Goal: Navigation & Orientation: Find specific page/section

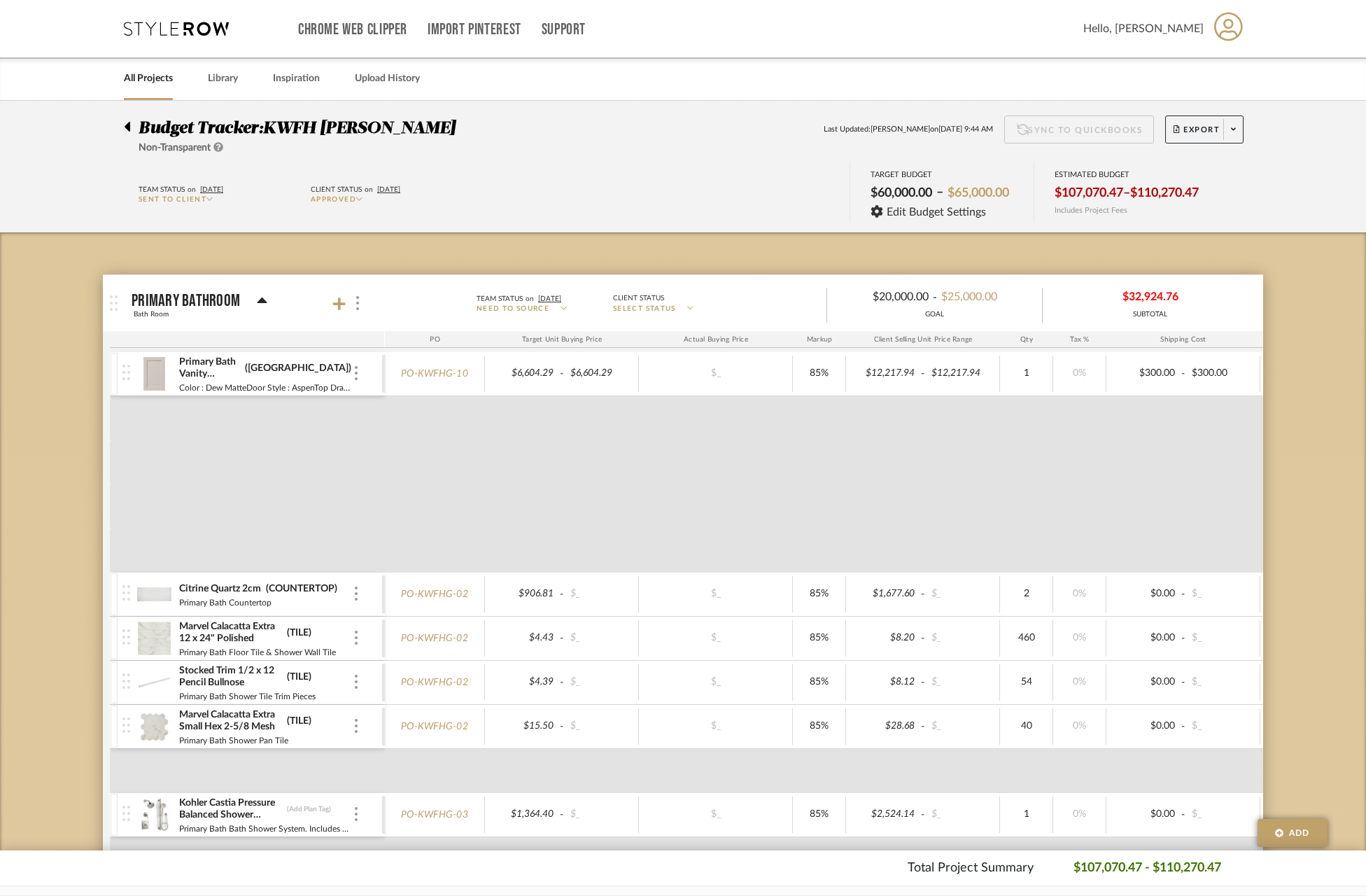
click at [146, 75] on link "All Projects" at bounding box center [149, 79] width 49 height 19
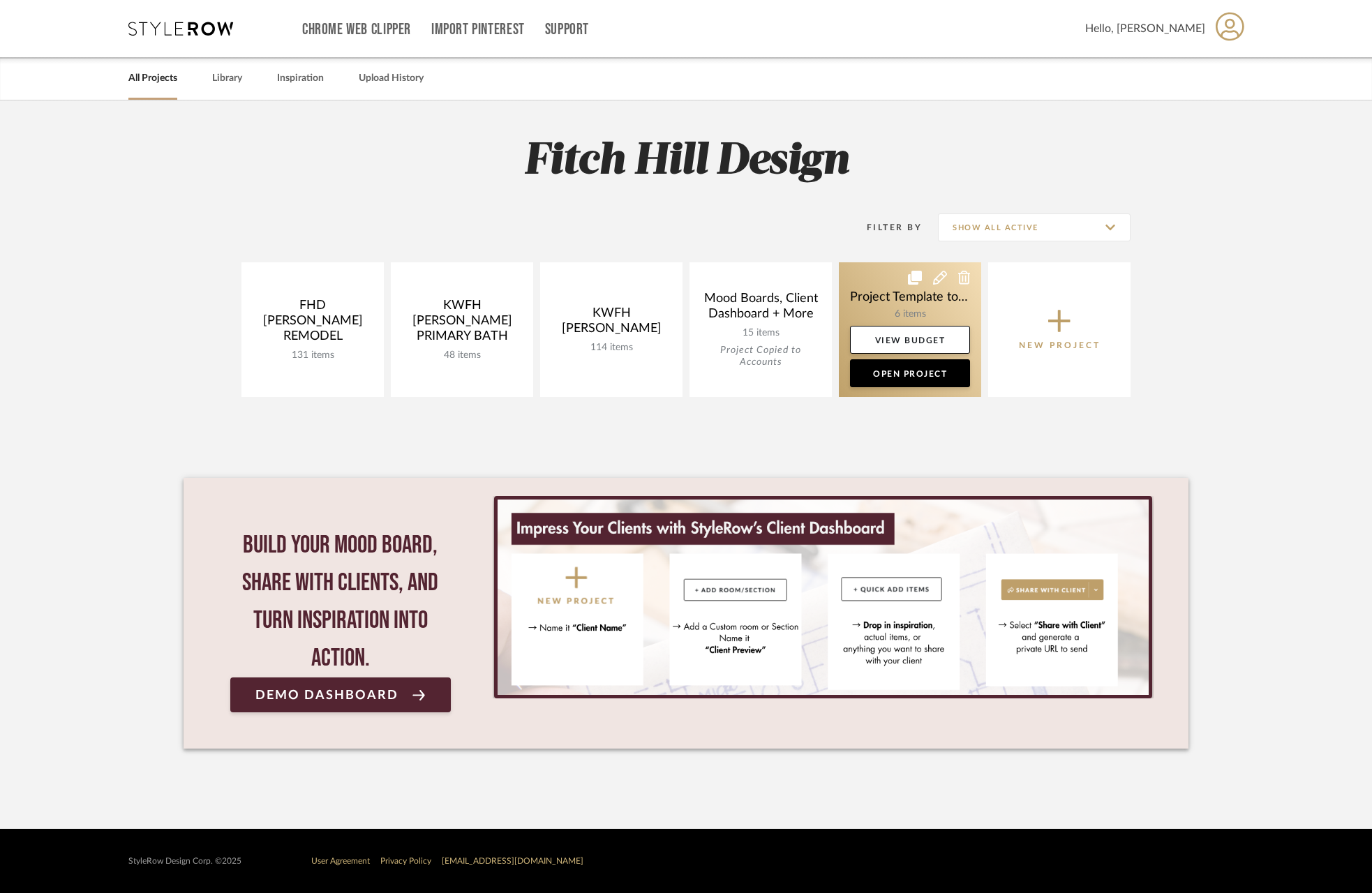
click at [916, 292] on link at bounding box center [910, 329] width 142 height 134
